Goal: Information Seeking & Learning: Learn about a topic

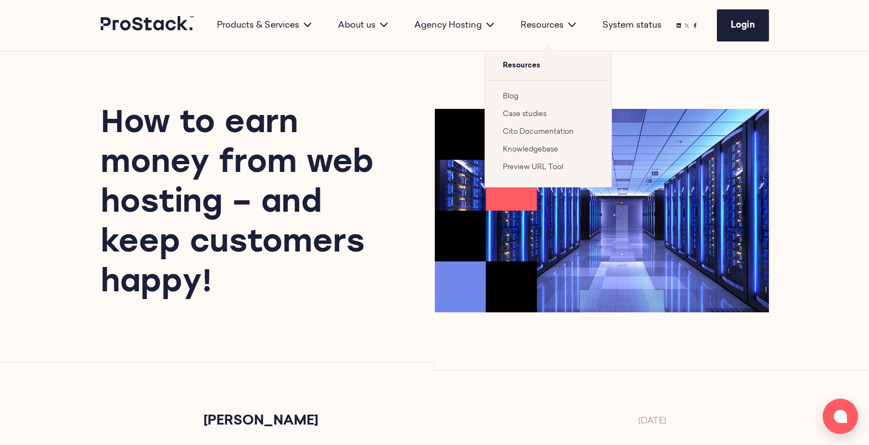
click at [510, 93] on link "Blog" at bounding box center [510, 96] width 15 height 7
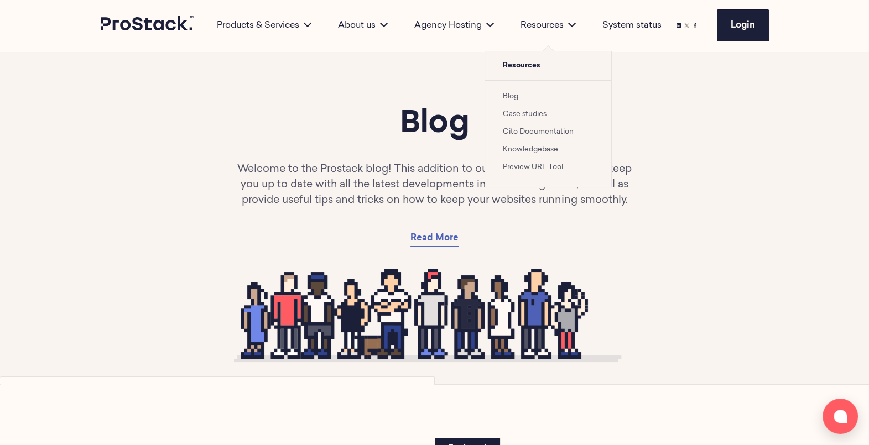
click at [534, 111] on link "Case studies" at bounding box center [525, 114] width 44 height 7
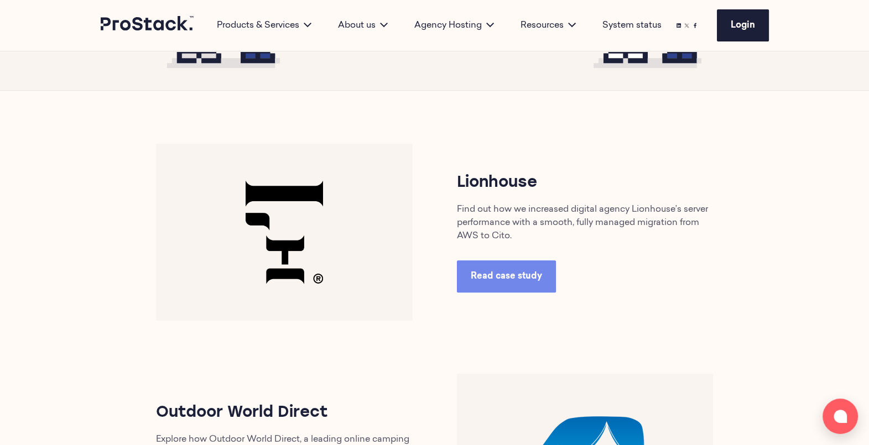
scroll to position [433, 0]
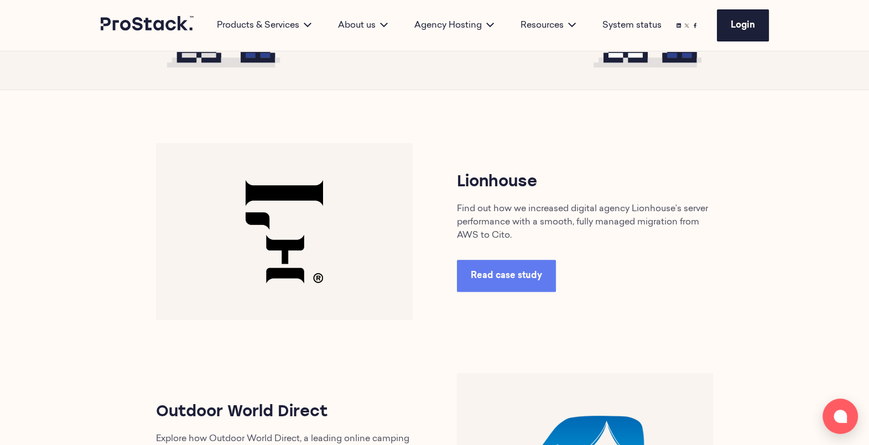
click at [514, 275] on span "Read case study" at bounding box center [506, 276] width 71 height 9
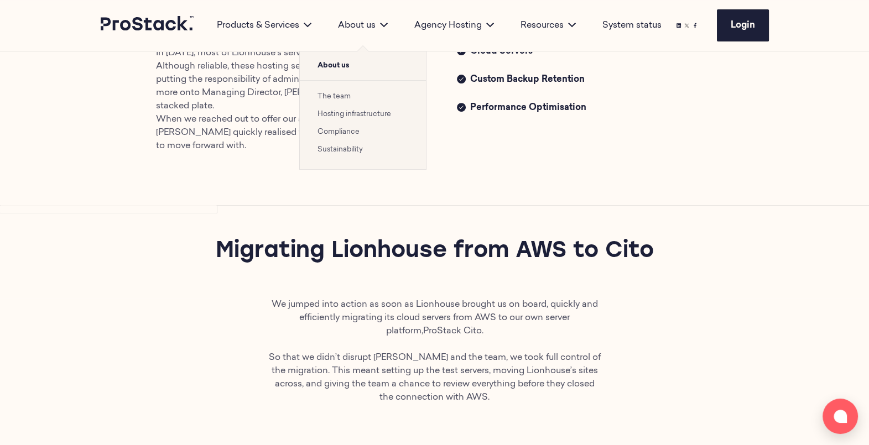
scroll to position [504, 0]
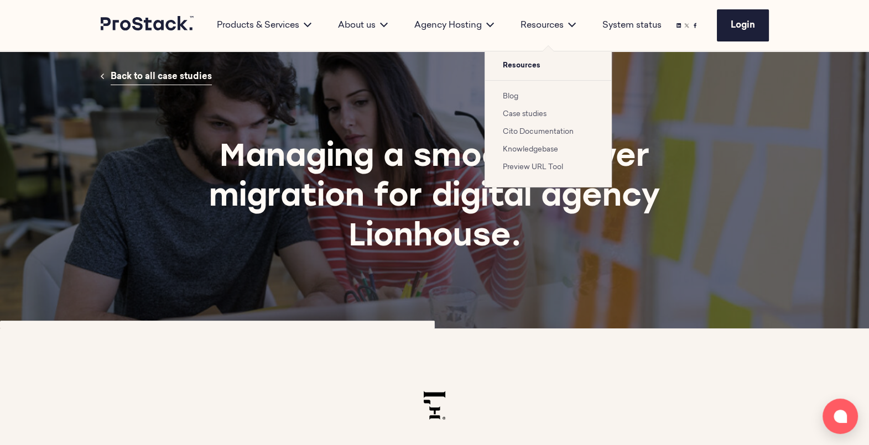
click at [506, 96] on link "Blog" at bounding box center [510, 96] width 15 height 7
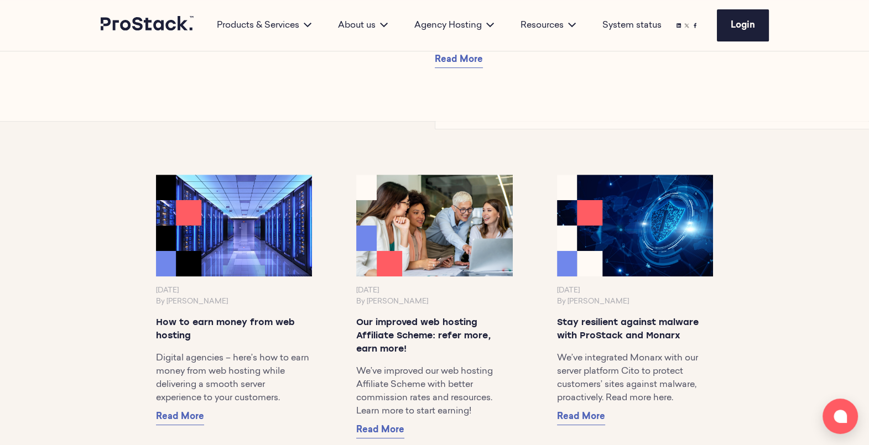
scroll to position [577, 0]
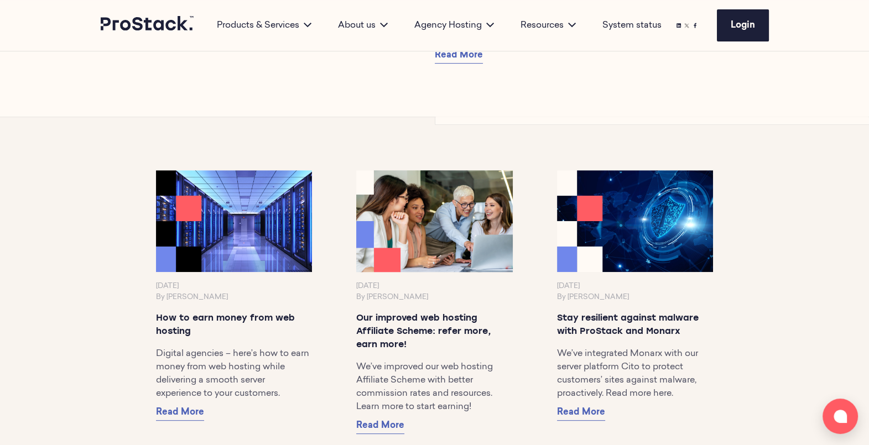
click at [430, 226] on img at bounding box center [434, 221] width 164 height 107
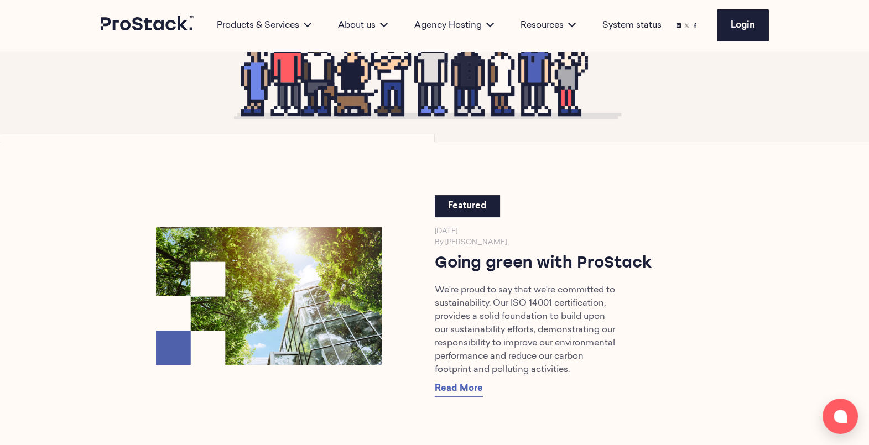
scroll to position [205, 0]
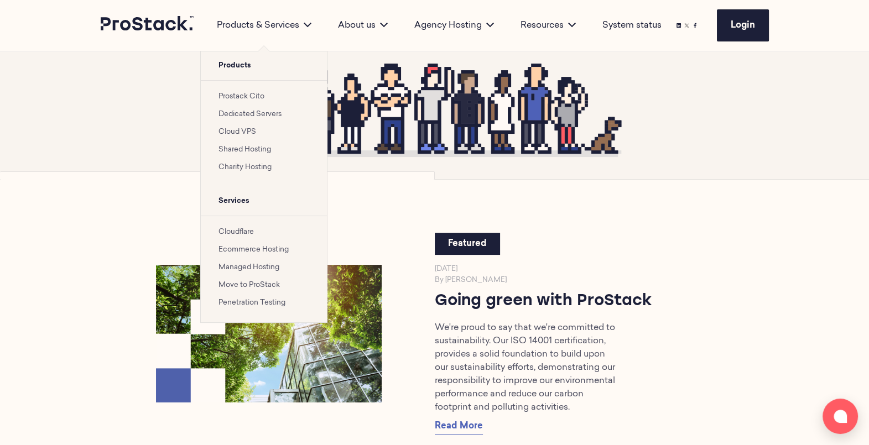
click at [235, 96] on link "Prostack Cito" at bounding box center [242, 96] width 46 height 7
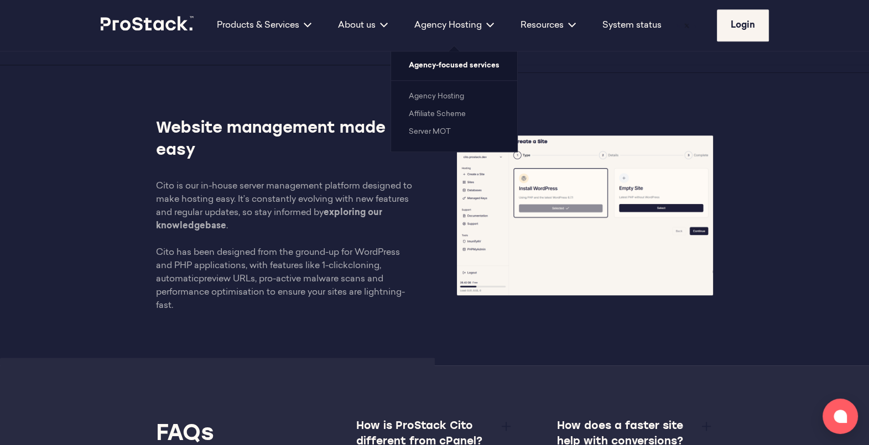
scroll to position [1444, 0]
